Goal: Task Accomplishment & Management: Manage account settings

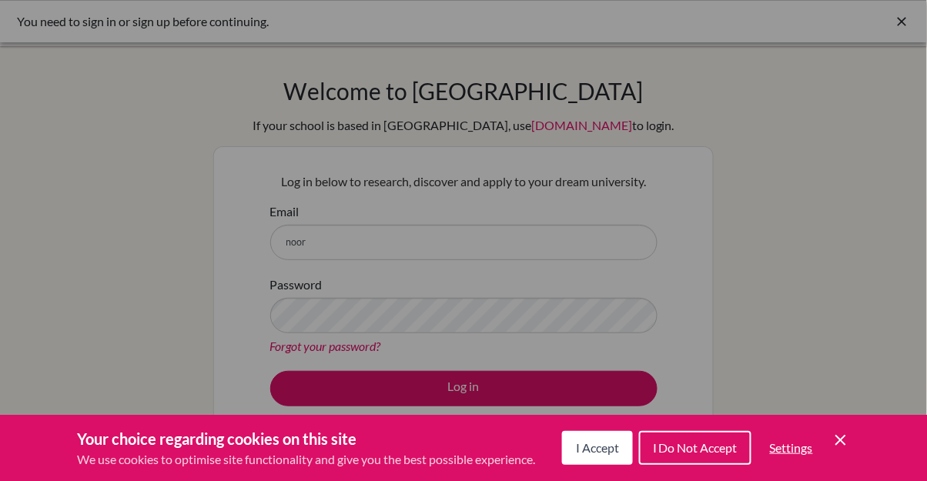
click at [615, 440] on span "I Accept" at bounding box center [597, 447] width 43 height 15
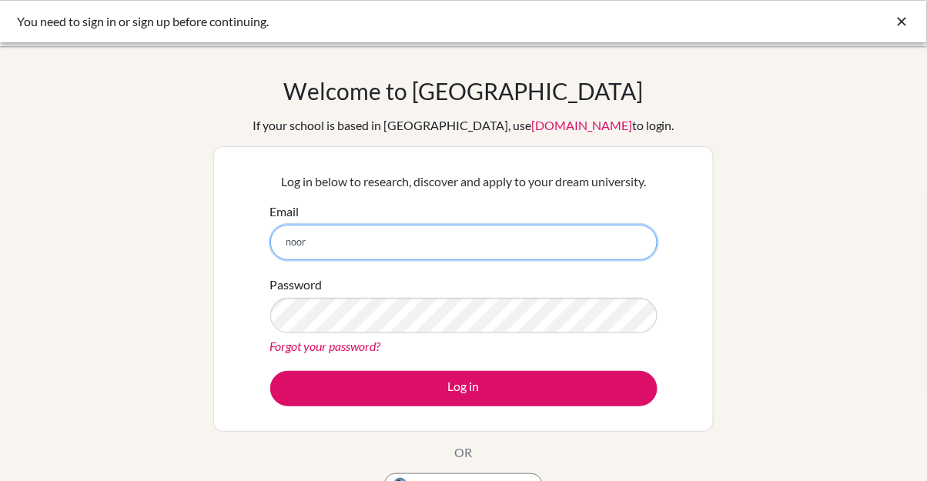
click at [310, 240] on input "noor" at bounding box center [463, 242] width 387 height 35
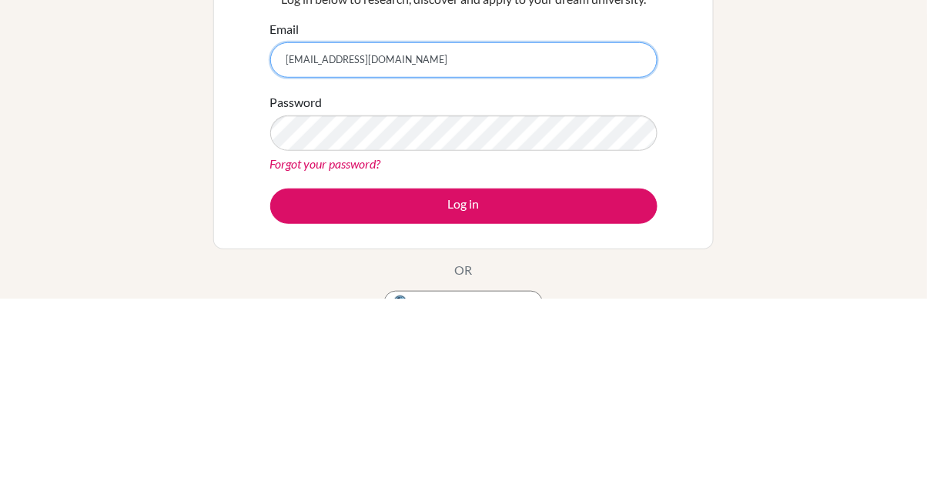
type input "[EMAIL_ADDRESS][DOMAIN_NAME]"
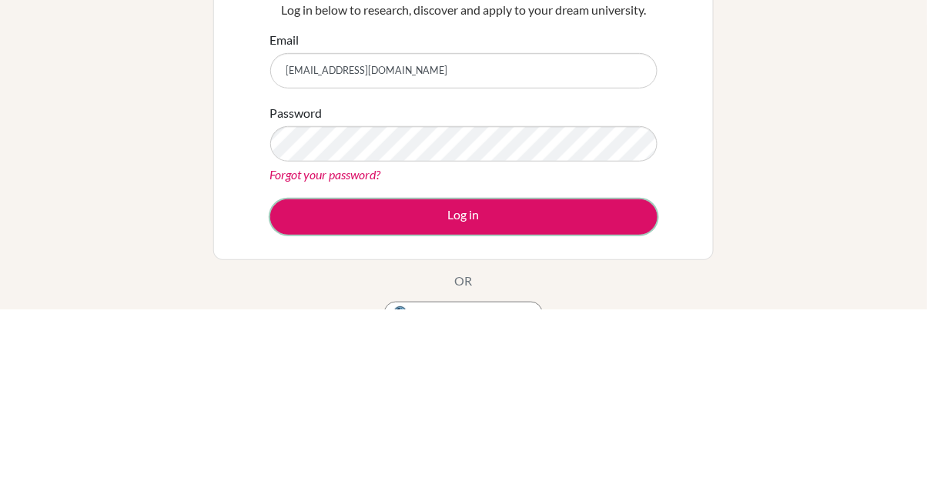
click at [595, 377] on button "Log in" at bounding box center [463, 388] width 387 height 35
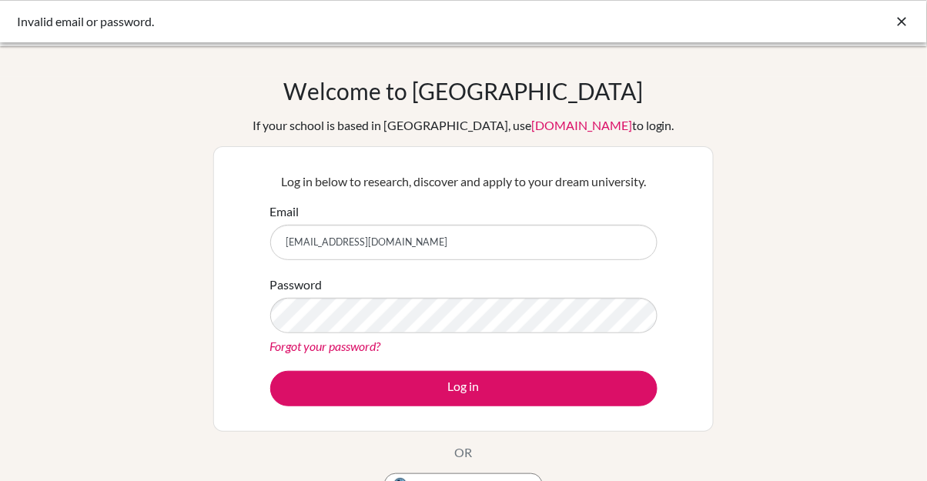
click at [896, 20] on icon at bounding box center [901, 21] width 15 height 15
